Goal: Browse casually

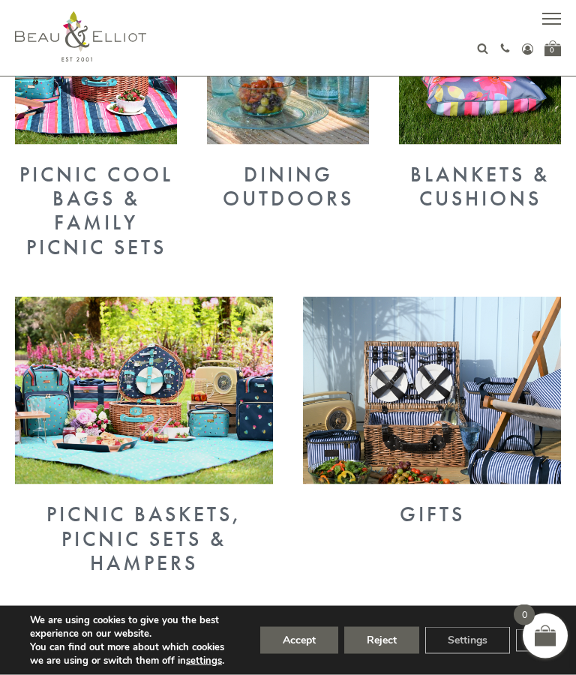
scroll to position [671, 0]
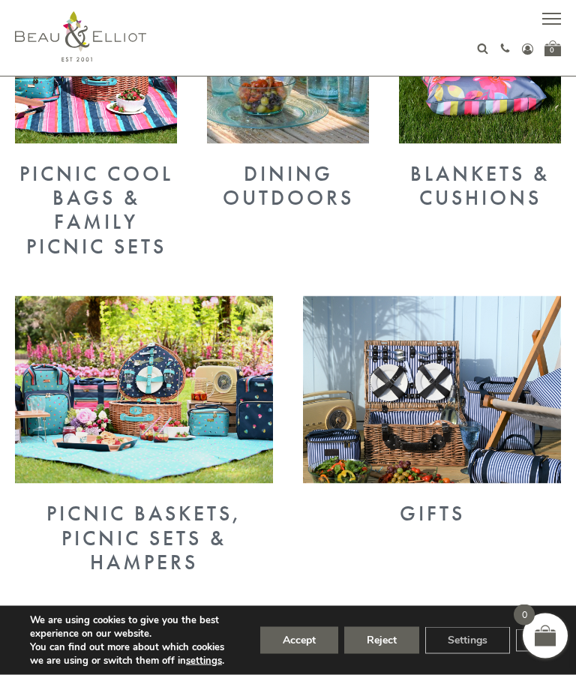
click at [462, 431] on img at bounding box center [432, 389] width 258 height 187
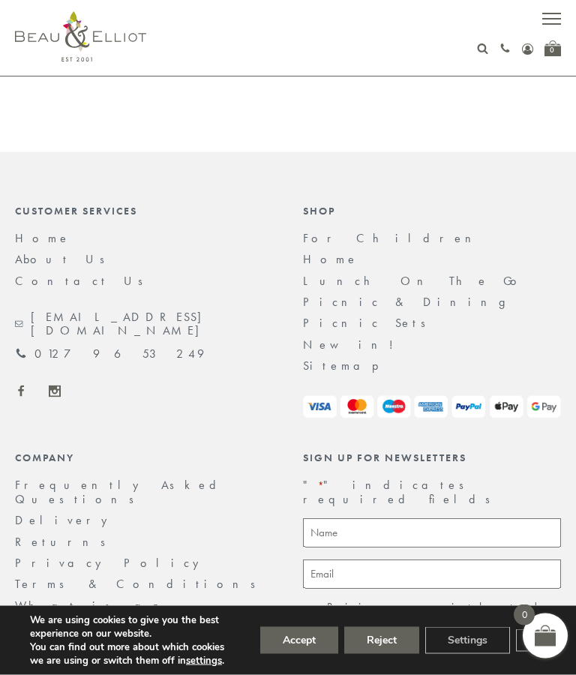
scroll to position [3153, 0]
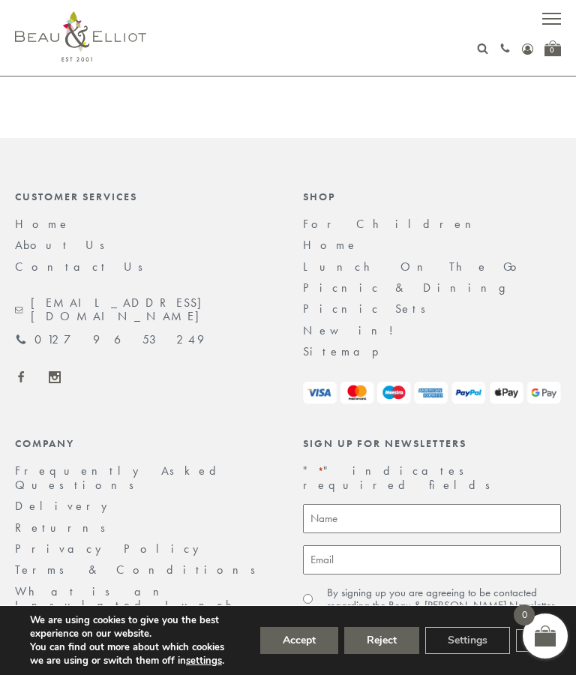
click at [364, 280] on link "Picnic & Dining" at bounding box center [411, 288] width 217 height 16
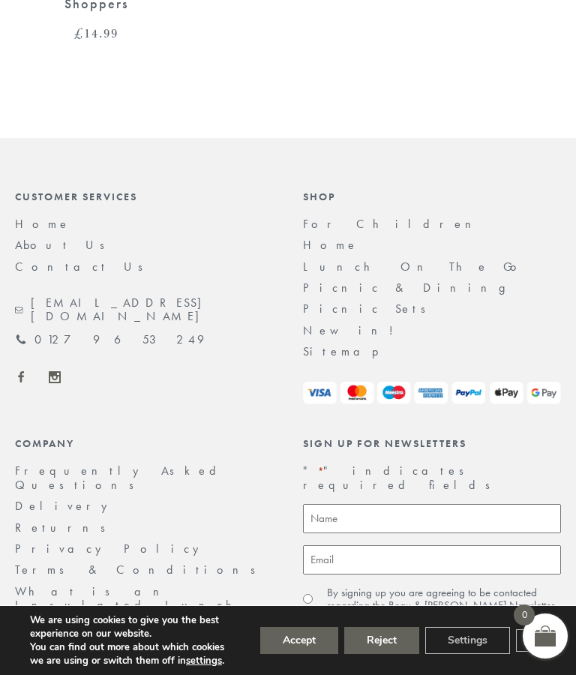
scroll to position [3215, 0]
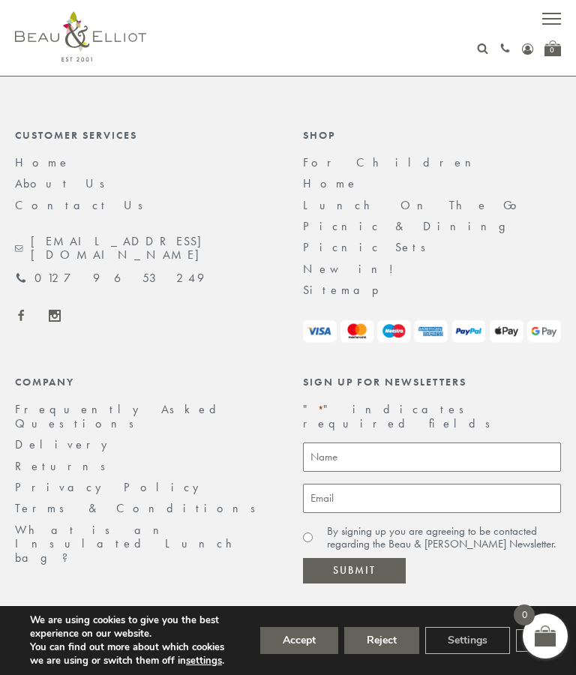
click at [323, 175] on link "Home" at bounding box center [330, 183] width 55 height 16
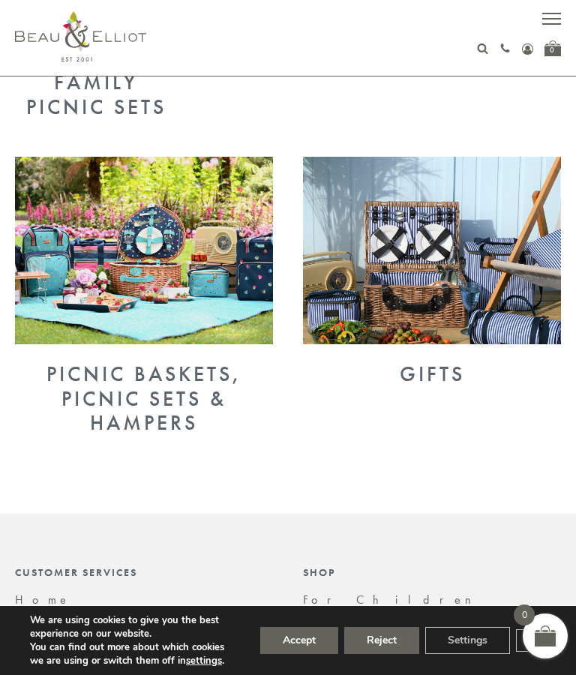
scroll to position [810, 0]
click at [436, 364] on div "Gifts" at bounding box center [432, 375] width 258 height 24
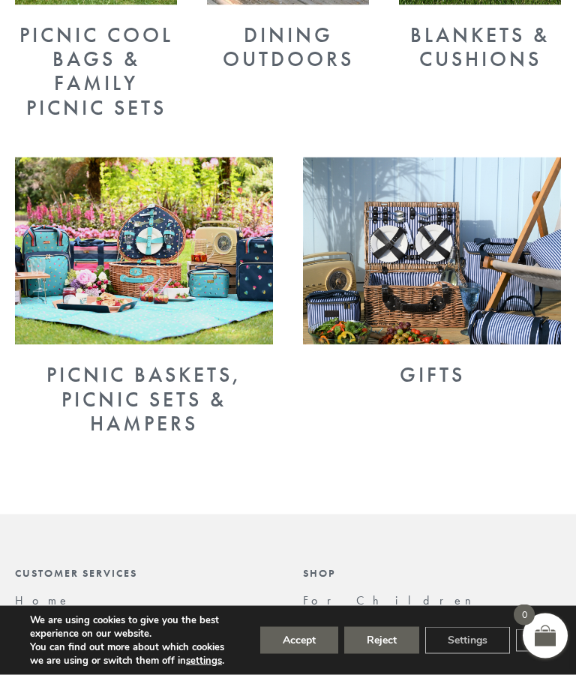
scroll to position [810, 0]
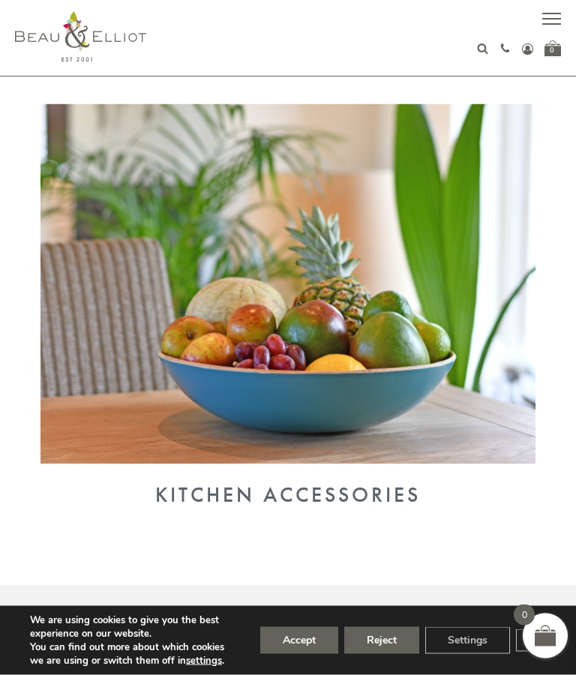
scroll to position [1058, 0]
click at [385, 393] on img at bounding box center [287, 283] width 495 height 360
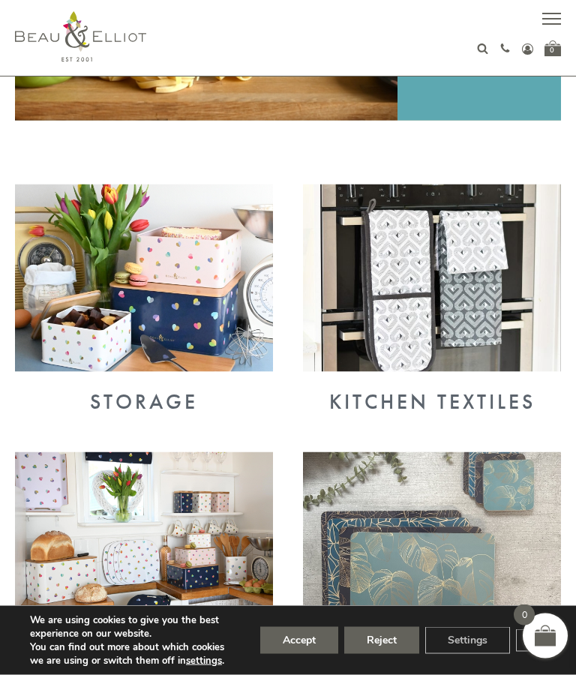
scroll to position [479, 0]
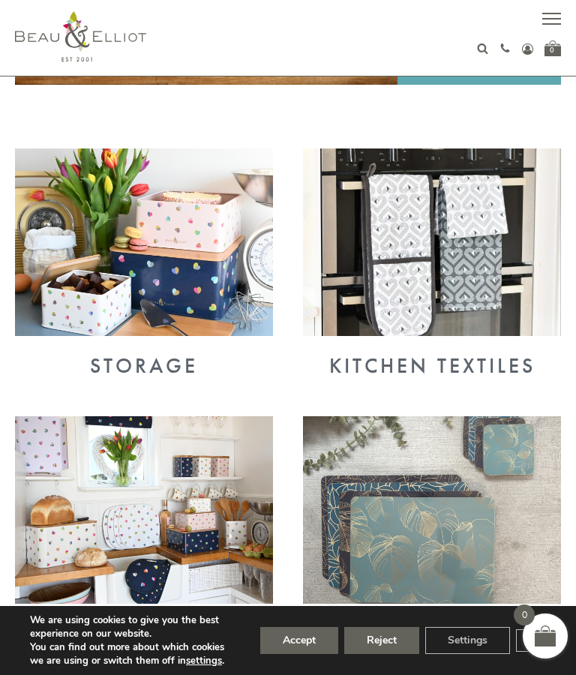
click at [440, 542] on img at bounding box center [432, 509] width 258 height 187
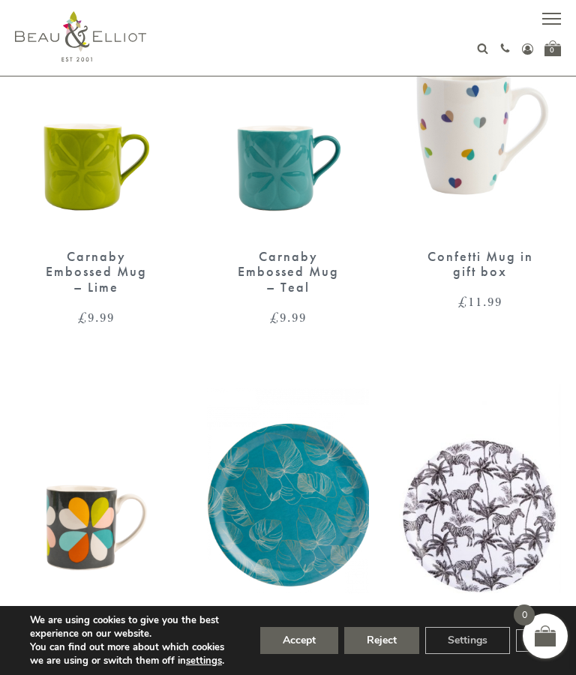
scroll to position [934, 0]
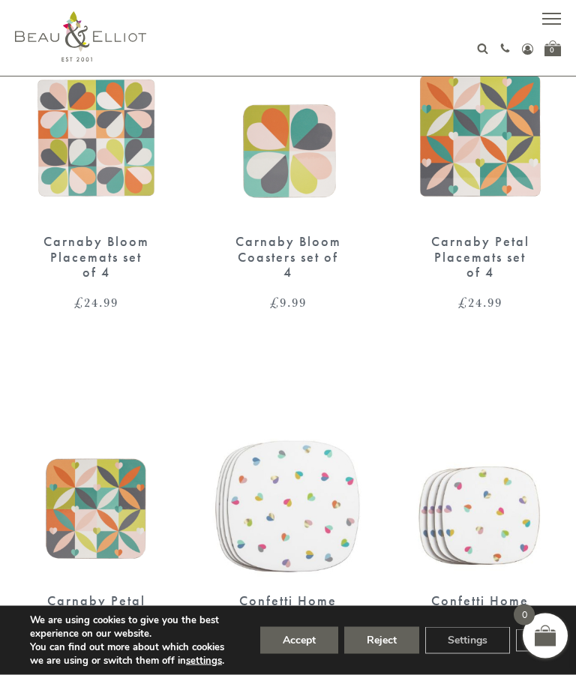
scroll to position [717, 0]
